Goal: Obtain resource: Obtain resource

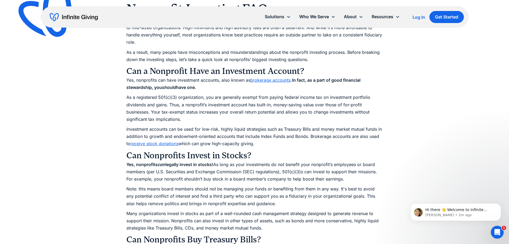
scroll to position [535, 0]
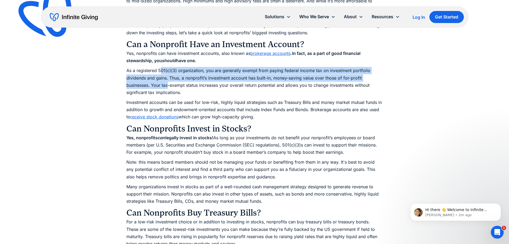
drag, startPoint x: 160, startPoint y: 74, endPoint x: 168, endPoint y: 87, distance: 14.5
click at [168, 87] on p "As a registered 501(c)(3) organization, you are generally exempt from paying fe…" at bounding box center [254, 81] width 257 height 29
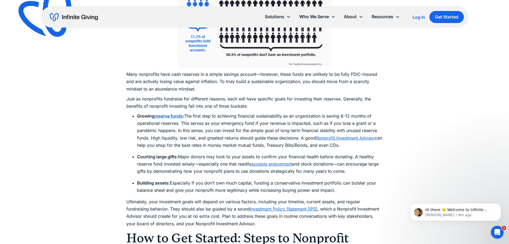
scroll to position [1310, 0]
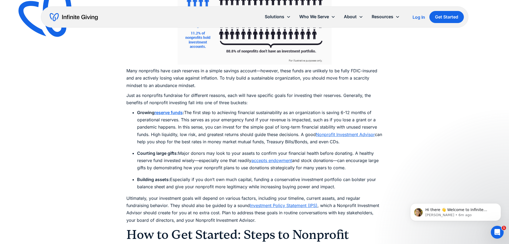
click at [170, 110] on strong "reserve funds" at bounding box center [169, 112] width 28 height 5
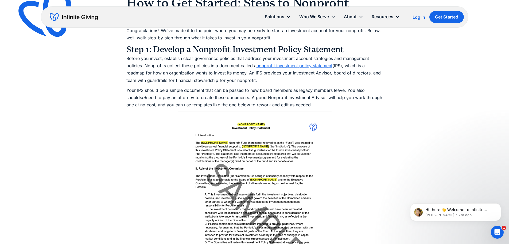
scroll to position [1551, 0]
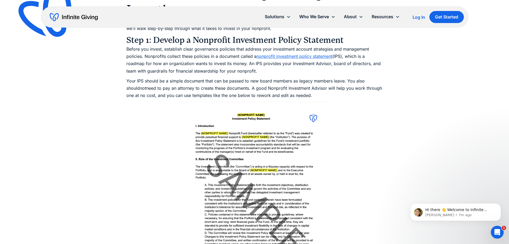
click at [323, 53] on link "nonprofit investment policy statement" at bounding box center [295, 55] width 76 height 5
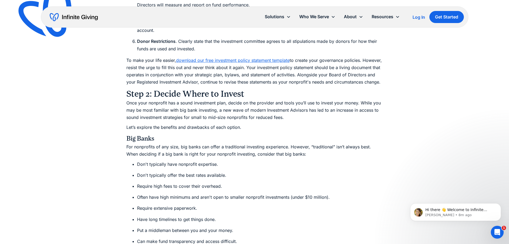
scroll to position [1925, 0]
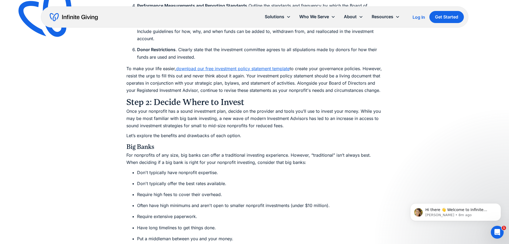
click at [203, 66] on link "download our free investment policy statement template" at bounding box center [233, 68] width 114 height 5
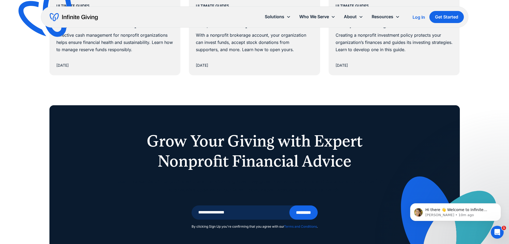
scroll to position [4359, 0]
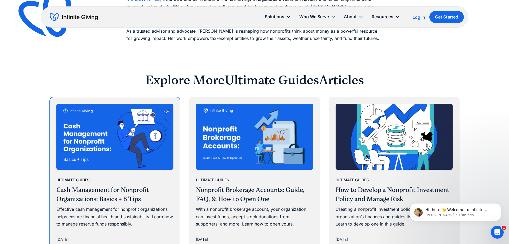
scroll to position [2968, 0]
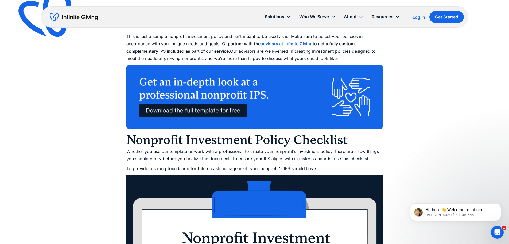
scroll to position [2353, 0]
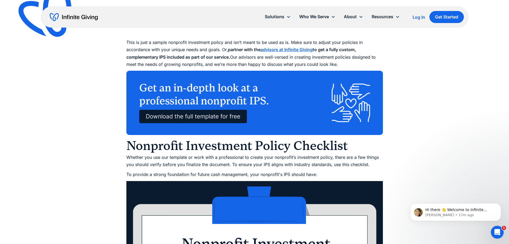
scroll to position [2407, 0]
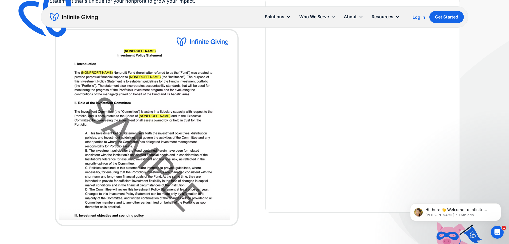
scroll to position [80, 0]
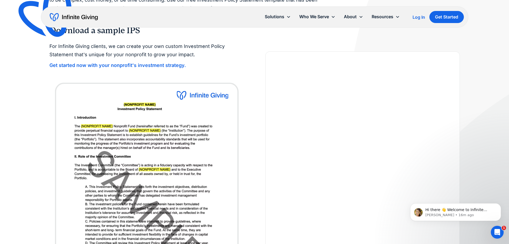
click at [253, 150] on div "For Infinite Giving clients, we can create your own custom Investment Policy St…" at bounding box center [254, 159] width 411 height 246
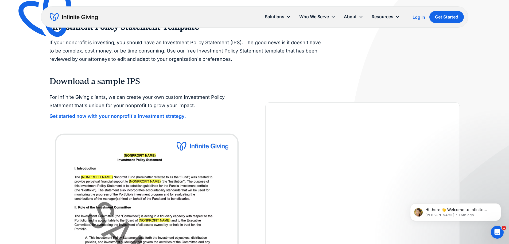
scroll to position [0, 0]
